Goal: Check status: Check status

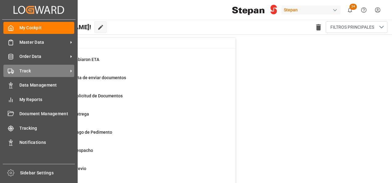
click at [14, 71] on div "Track Track" at bounding box center [38, 71] width 71 height 12
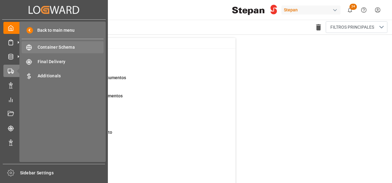
click at [51, 45] on span "Container Schema" at bounding box center [71, 47] width 66 height 6
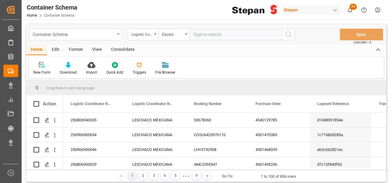
click at [118, 32] on div "Container Schema" at bounding box center [75, 35] width 92 height 12
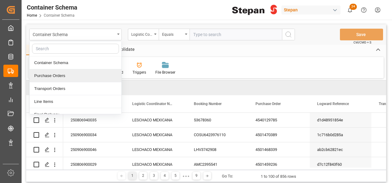
click at [47, 77] on div "Purchase Orders" at bounding box center [76, 75] width 92 height 13
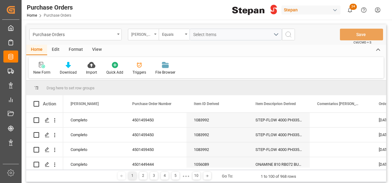
click at [153, 35] on div "[PERSON_NAME]" at bounding box center [143, 35] width 31 height 12
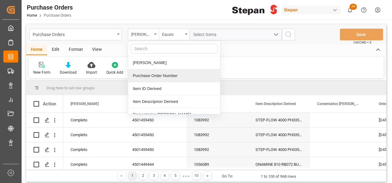
click at [145, 77] on div "Purchase Order Number" at bounding box center [174, 75] width 92 height 13
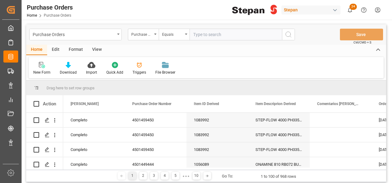
click at [196, 35] on input "text" at bounding box center [235, 35] width 92 height 12
type input "4501468582"
click at [290, 32] on icon "search button" at bounding box center [288, 34] width 7 height 7
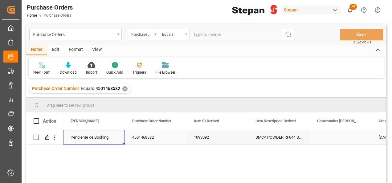
click at [106, 137] on div "Pendiente de Booking" at bounding box center [94, 137] width 47 height 14
click at [116, 140] on icon "open menu" at bounding box center [113, 140] width 7 height 7
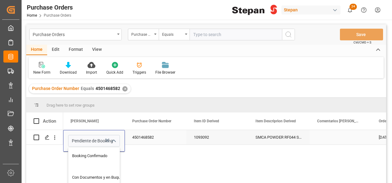
scroll to position [31, 0]
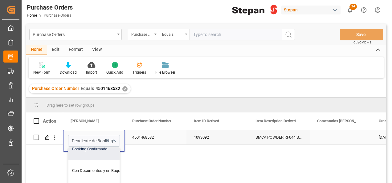
click at [100, 148] on div "Booking Confirmado" at bounding box center [99, 149] width 63 height 22
type input "Booking Confirmado"
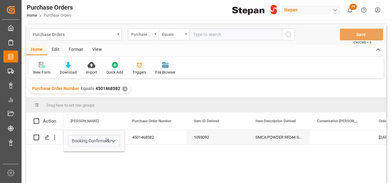
click at [167, 145] on div "Booking Confirmado 4501468582 1093092 SMCA POWDER RF044 SS1000k [DATE] [DATE]" at bounding box center [224, 158] width 323 height 57
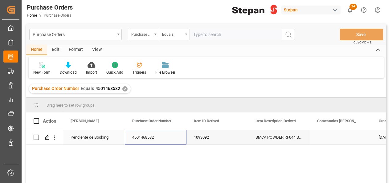
click at [169, 138] on div "4501468582" at bounding box center [156, 137] width 62 height 14
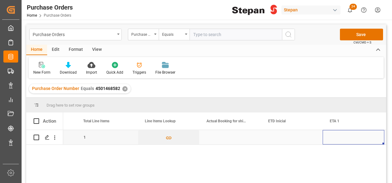
scroll to position [0, 603]
click at [229, 136] on div "Press SPACE to select this row." at bounding box center [230, 137] width 62 height 14
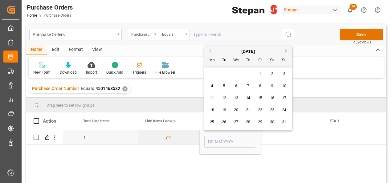
click at [211, 84] on span "4" at bounding box center [212, 86] width 2 height 4
type input "[DATE]"
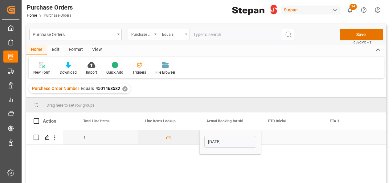
click at [297, 137] on div "Press SPACE to select this row." at bounding box center [292, 137] width 62 height 14
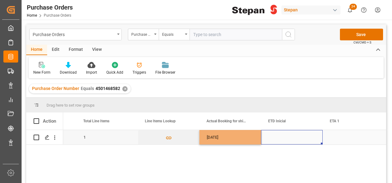
click at [284, 136] on div "Press SPACE to select this row." at bounding box center [292, 137] width 62 height 14
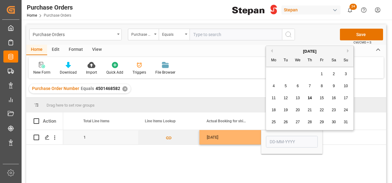
click at [299, 85] on div "6" at bounding box center [298, 86] width 8 height 7
type input "[DATE]"
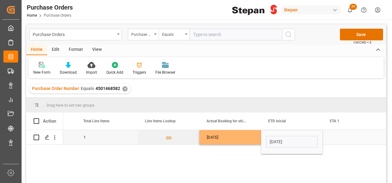
click at [335, 137] on div "Press SPACE to select this row." at bounding box center [354, 137] width 62 height 14
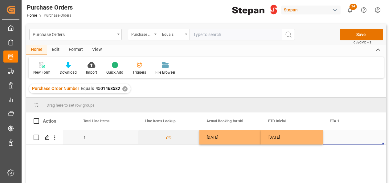
click at [339, 139] on div "Press SPACE to select this row." at bounding box center [354, 137] width 62 height 14
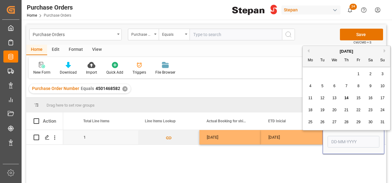
click at [339, 139] on input "Press SPACE to select this row." at bounding box center [353, 142] width 52 height 12
click at [268, 68] on div "New Form Download Import Quick Add Triggers File Browser" at bounding box center [206, 67] width 355 height 21
click at [342, 140] on input "Press SPACE to select this row." at bounding box center [353, 142] width 52 height 12
click at [319, 47] on div "[DATE] Mo Tu We Th Fr Sa Su" at bounding box center [345, 56] width 87 height 21
click at [309, 123] on span "25" at bounding box center [310, 122] width 4 height 4
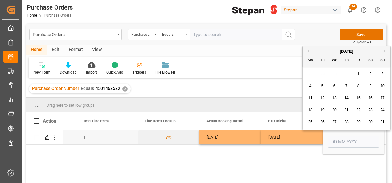
type input "[DATE]"
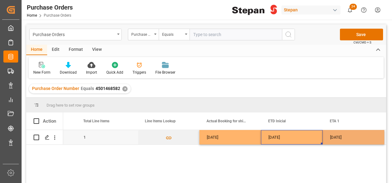
drag, startPoint x: 310, startPoint y: 138, endPoint x: 326, endPoint y: 140, distance: 16.1
click at [310, 138] on div "[DATE]" at bounding box center [292, 137] width 62 height 14
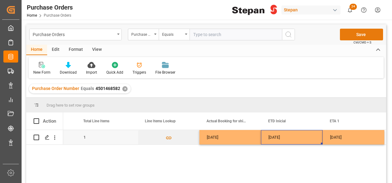
click at [351, 35] on button "Save" at bounding box center [361, 35] width 43 height 12
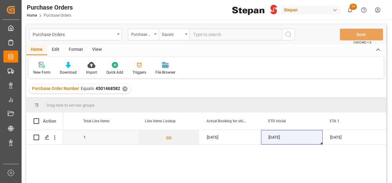
click at [123, 88] on div "✕" at bounding box center [124, 88] width 5 height 5
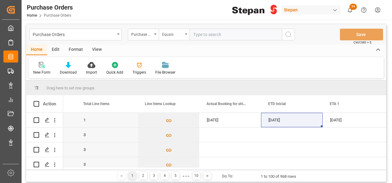
scroll to position [0, 603]
click at [184, 34] on div "Equals" at bounding box center [174, 35] width 31 height 12
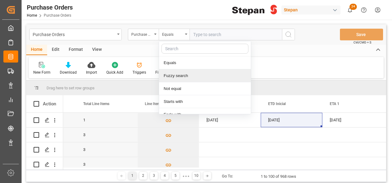
scroll to position [45, 0]
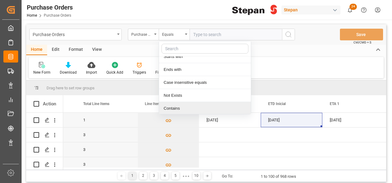
click at [174, 110] on div "Contains" at bounding box center [205, 108] width 92 height 13
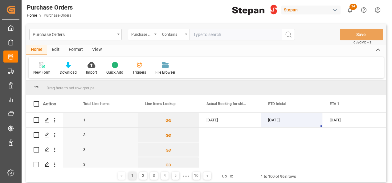
click at [211, 34] on input "text" at bounding box center [235, 35] width 92 height 12
paste input "4501468585 4501468586 4501468587"
click at [218, 33] on input "4501468585 4501468586 4501468587" at bounding box center [235, 35] width 92 height 12
click at [242, 33] on input "4501468585,4501468586 4501468587" at bounding box center [235, 35] width 92 height 12
type input "4501468585,4501468586,4501468587"
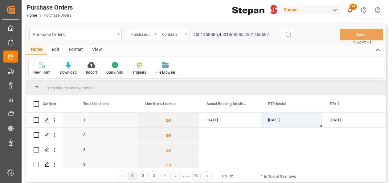
click at [291, 31] on icon "search button" at bounding box center [288, 34] width 7 height 7
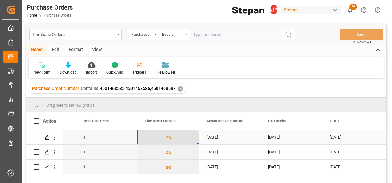
click at [189, 135] on button "Press SPACE to select this row." at bounding box center [168, 137] width 61 height 14
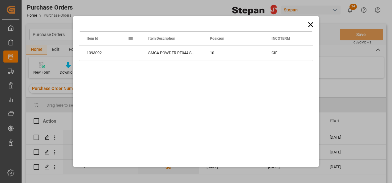
click at [306, 21] on icon at bounding box center [310, 24] width 9 height 9
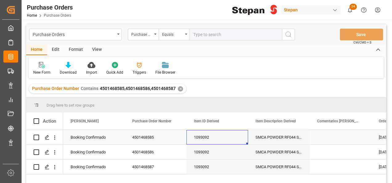
click at [208, 131] on div "1093092" at bounding box center [217, 137] width 62 height 14
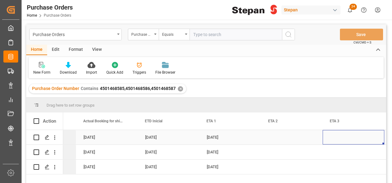
scroll to position [0, 788]
